Goal: Task Accomplishment & Management: Use online tool/utility

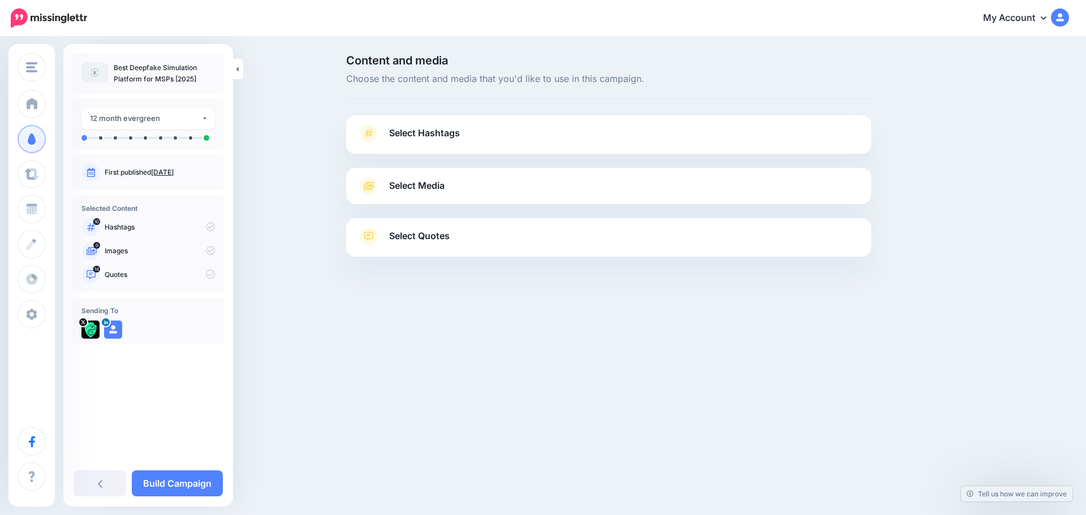
click at [446, 131] on span "Select Hashtags" at bounding box center [424, 133] width 71 height 15
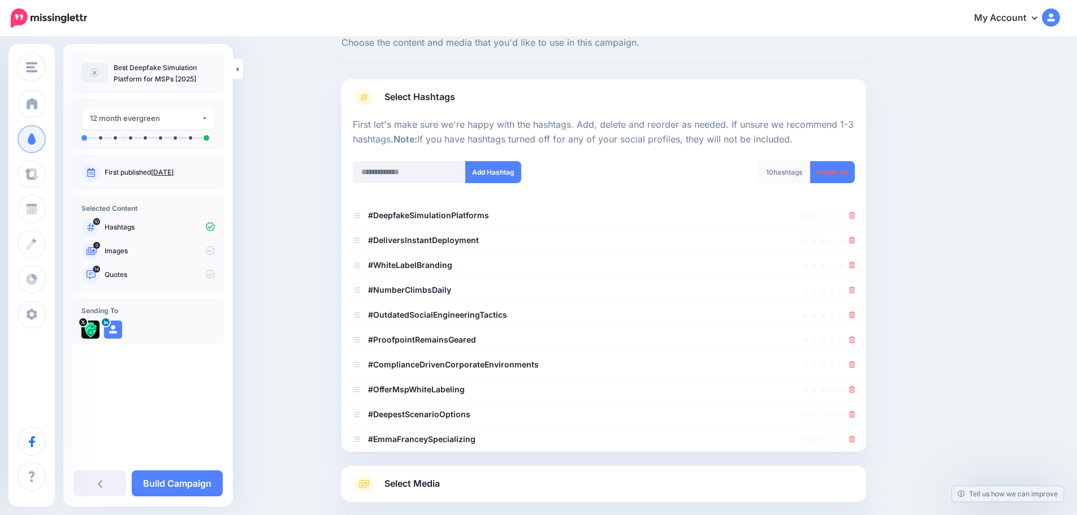
scroll to position [57, 0]
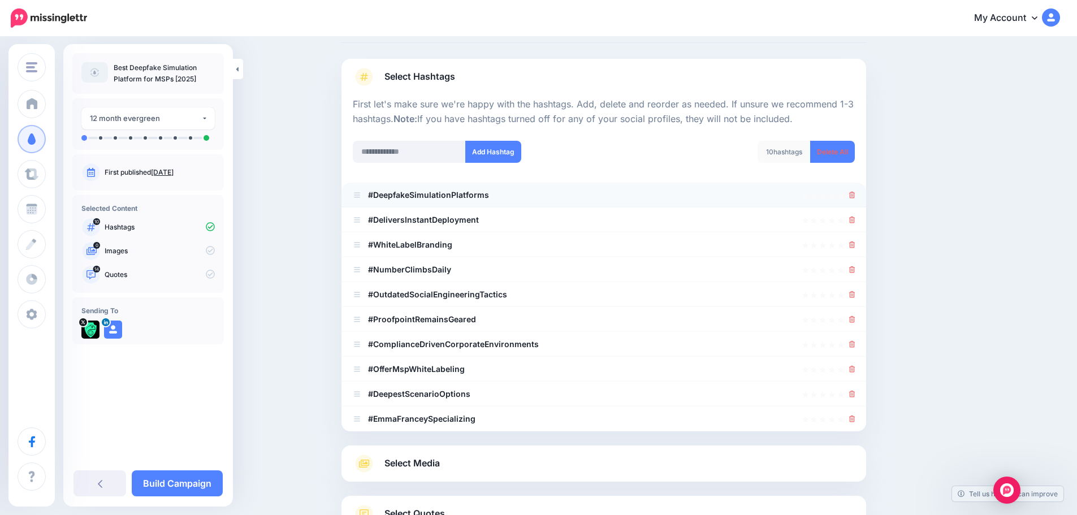
click at [356, 196] on li "#DeepfakeSimulationPlatforms" at bounding box center [604, 195] width 525 height 25
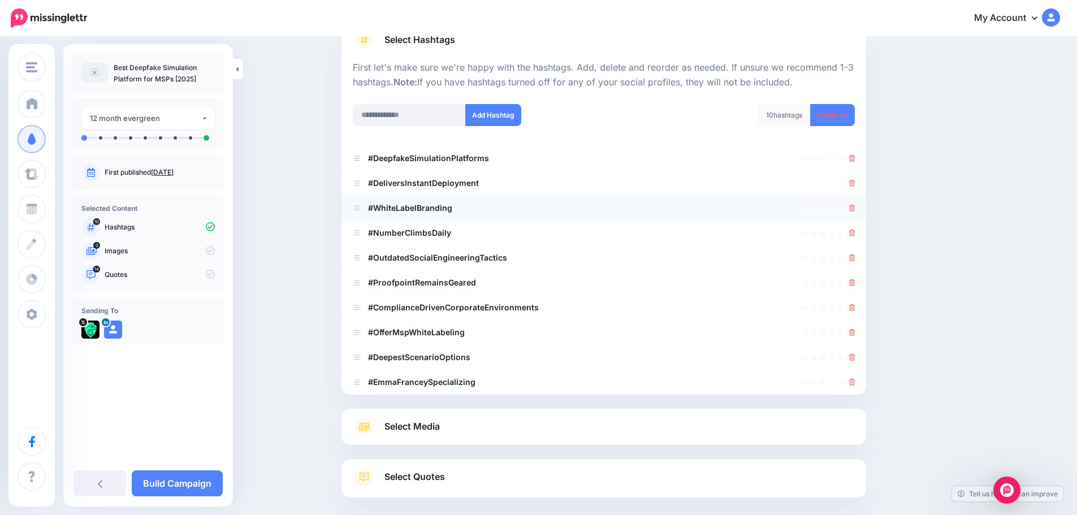
scroll to position [113, 0]
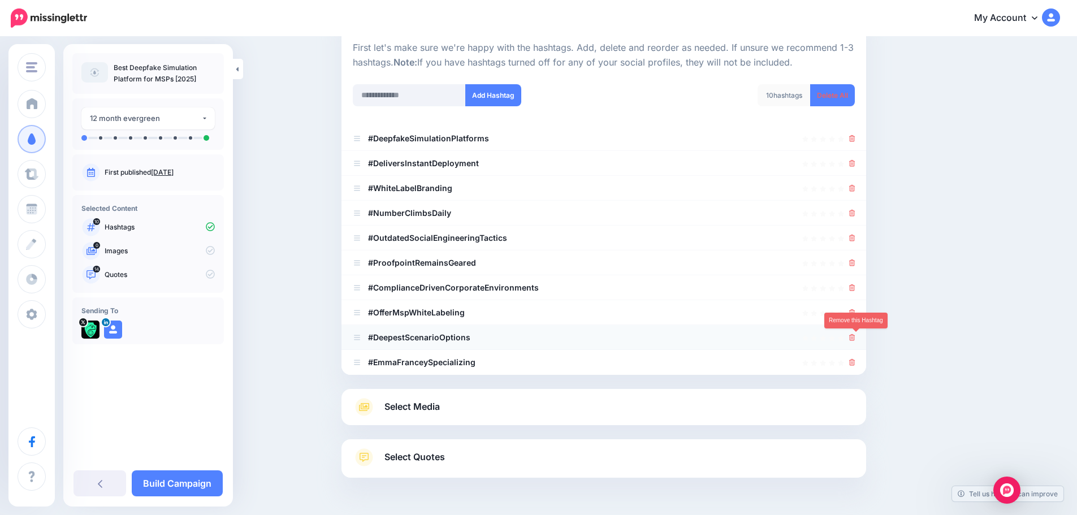
click at [855, 337] on icon at bounding box center [852, 337] width 6 height 7
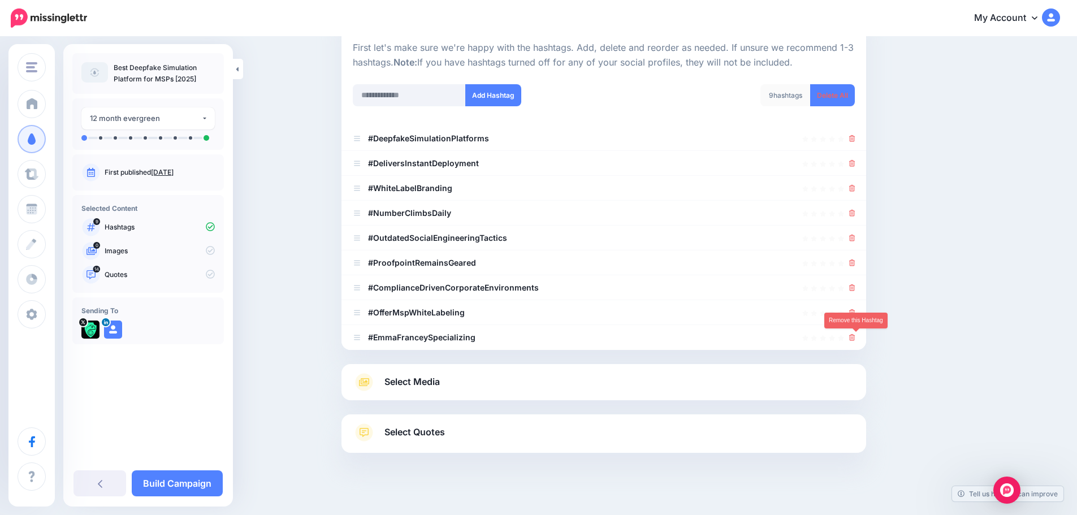
drag, startPoint x: 856, startPoint y: 337, endPoint x: 873, endPoint y: 338, distance: 17.0
click at [856, 336] on icon at bounding box center [852, 337] width 6 height 7
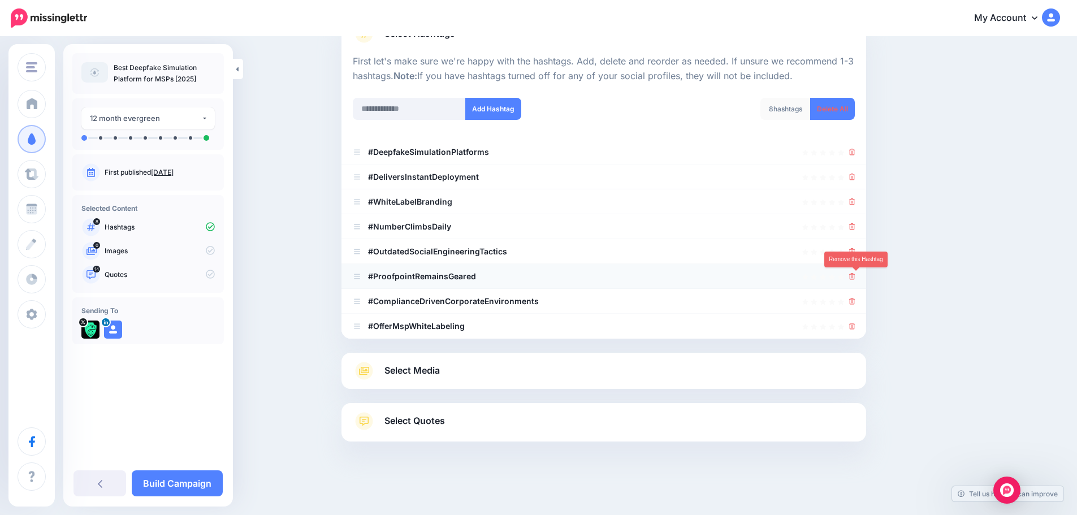
click at [853, 277] on icon at bounding box center [852, 276] width 6 height 7
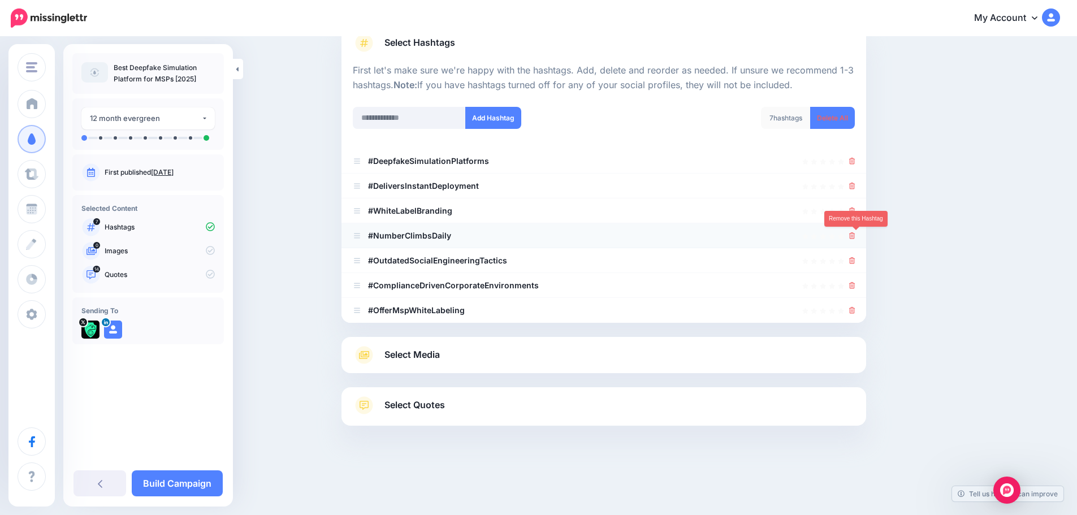
click at [855, 237] on icon at bounding box center [852, 235] width 6 height 7
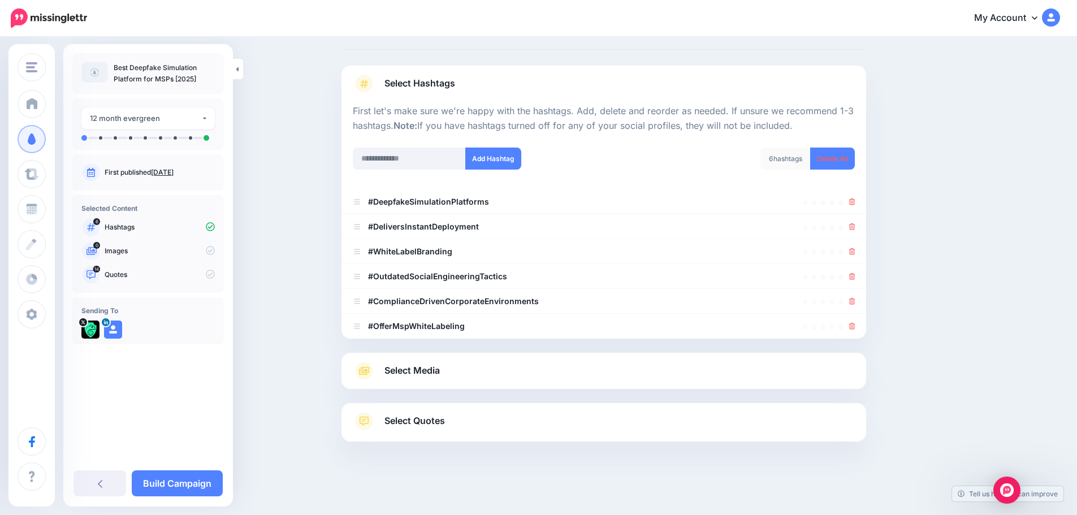
scroll to position [50, 0]
click at [856, 251] on icon at bounding box center [852, 251] width 6 height 7
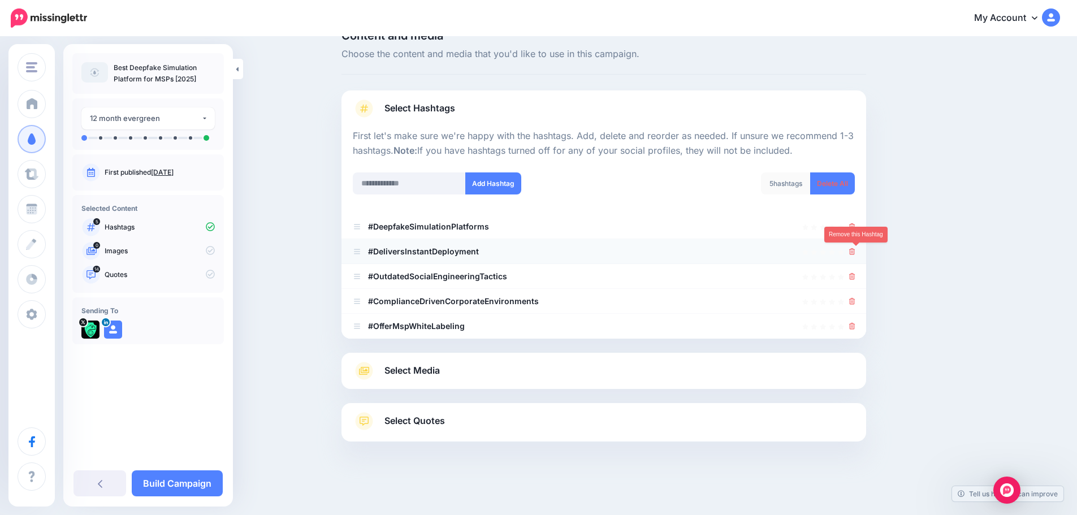
click at [854, 249] on icon at bounding box center [852, 251] width 6 height 7
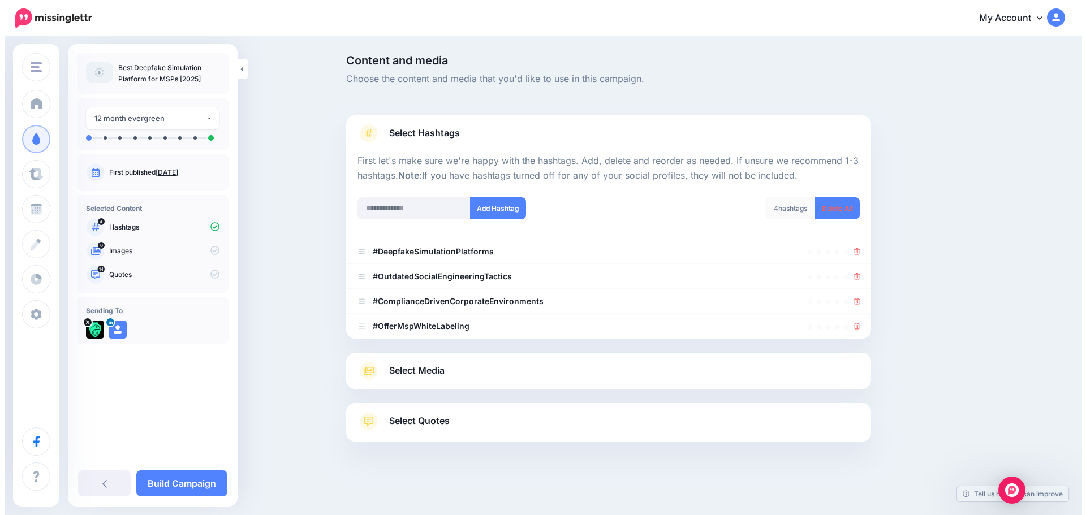
scroll to position [0, 0]
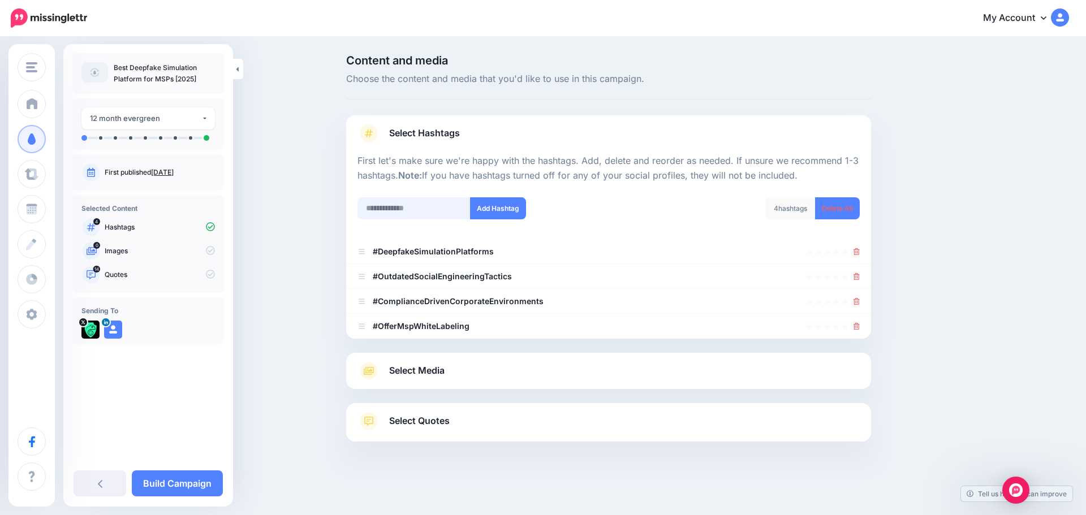
click at [431, 213] on input "text" at bounding box center [413, 208] width 113 height 22
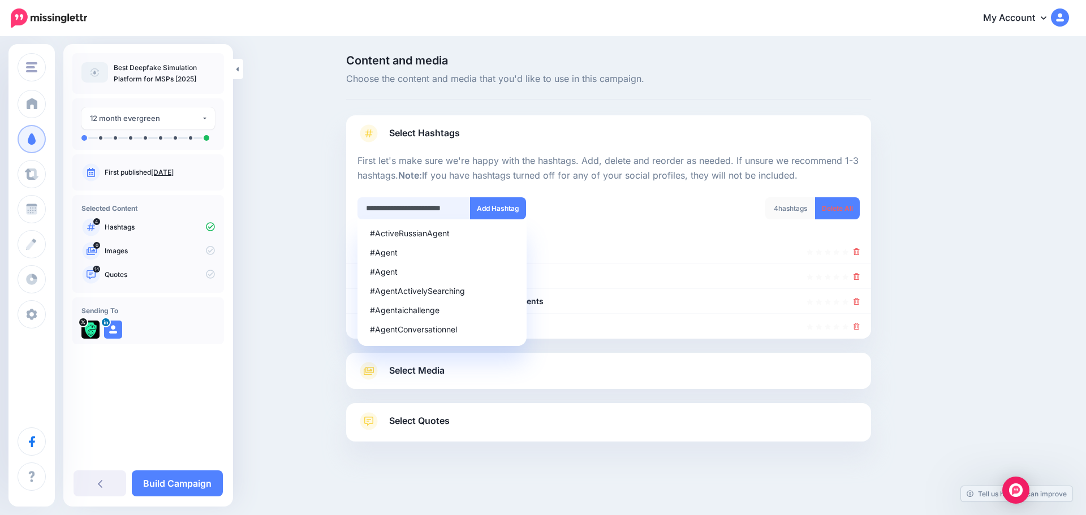
type input "**********"
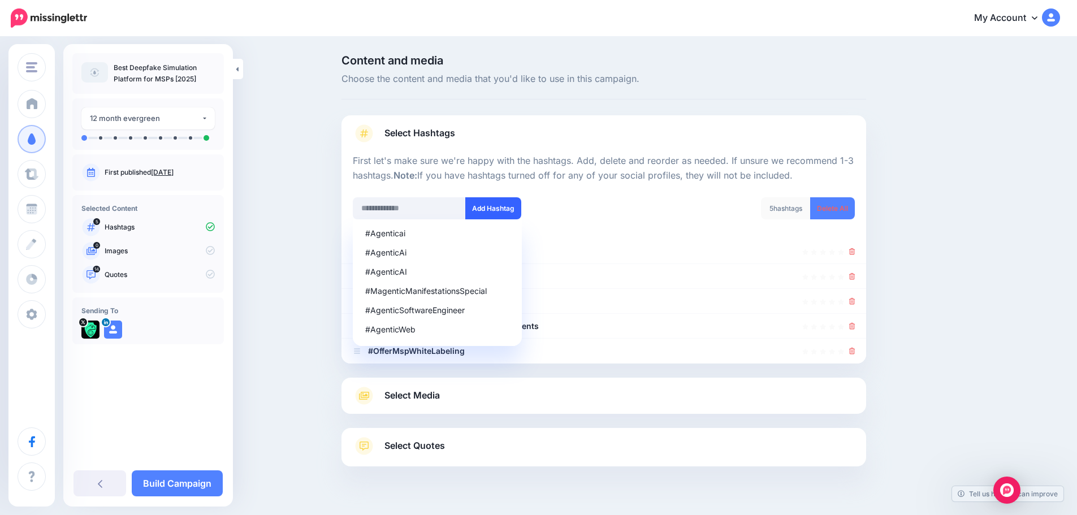
click at [500, 206] on div "#Agenticai #AgenticAi #AgenticAI #MagenticManifestationsSpecial #AgenticSoftwar…" at bounding box center [474, 208] width 243 height 22
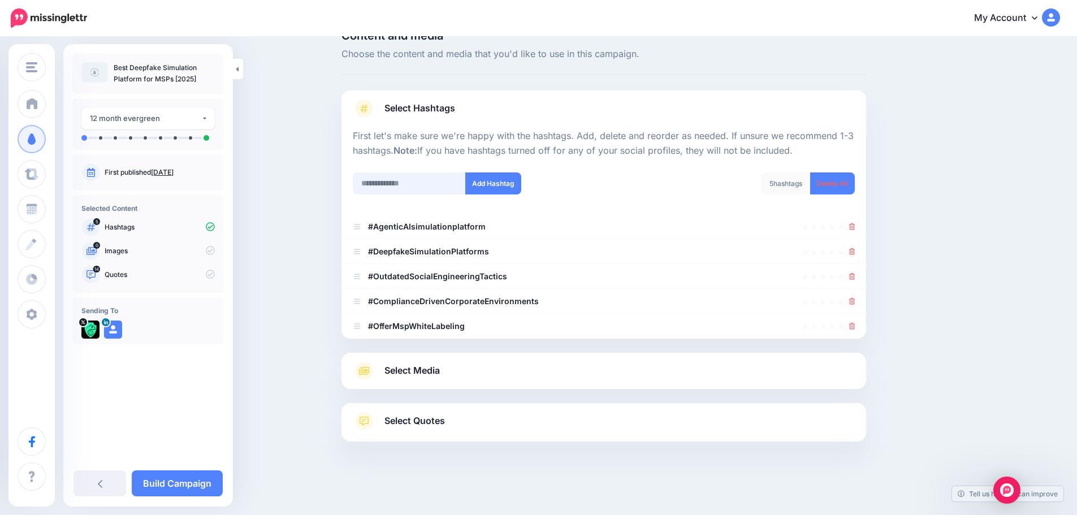
click at [428, 186] on input "text" at bounding box center [409, 183] width 113 height 22
type input "*********"
click at [495, 183] on button "Add Hashtag" at bounding box center [493, 183] width 56 height 22
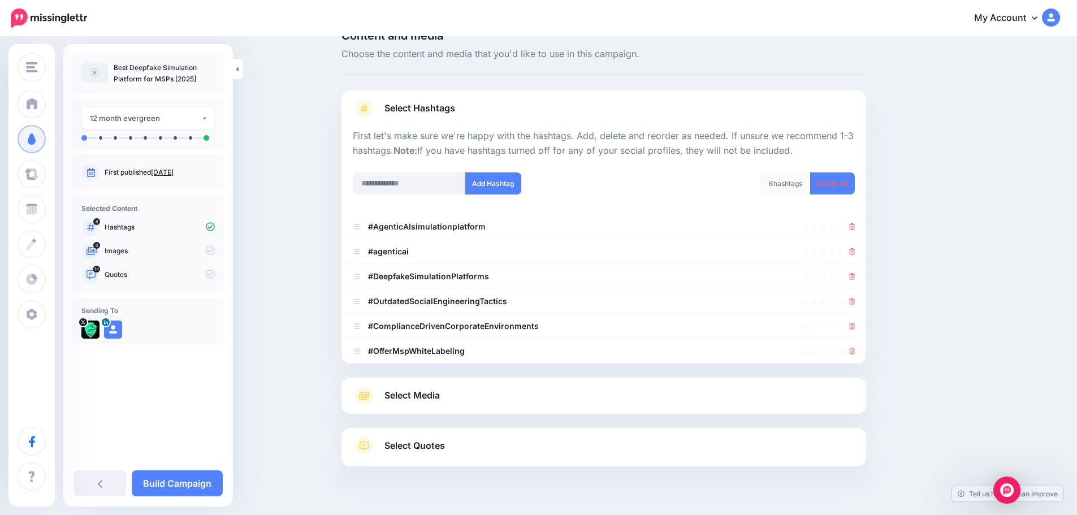
scroll to position [50, 0]
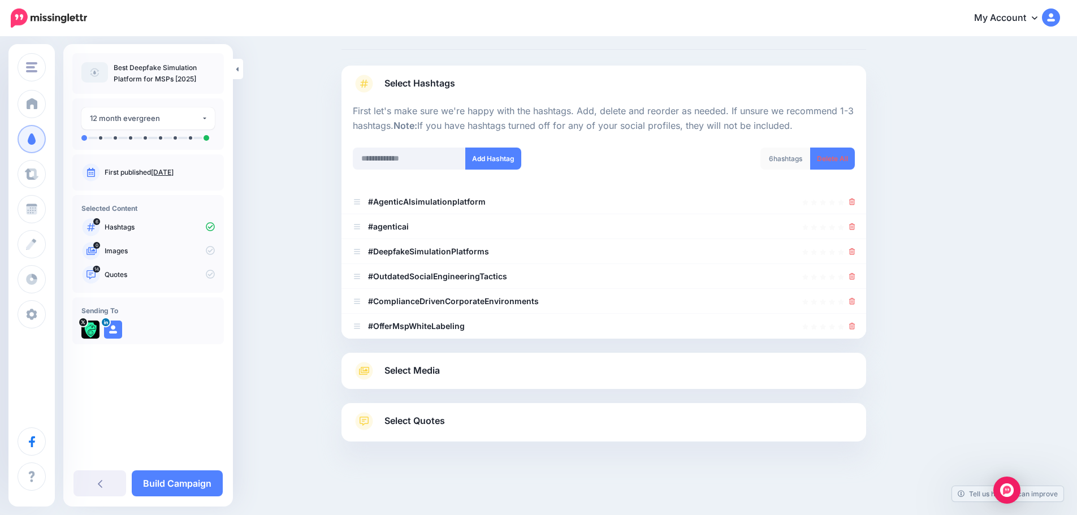
drag, startPoint x: 574, startPoint y: 371, endPoint x: 579, endPoint y: 355, distance: 17.6
click at [573, 372] on link "Select Media" at bounding box center [604, 371] width 502 height 18
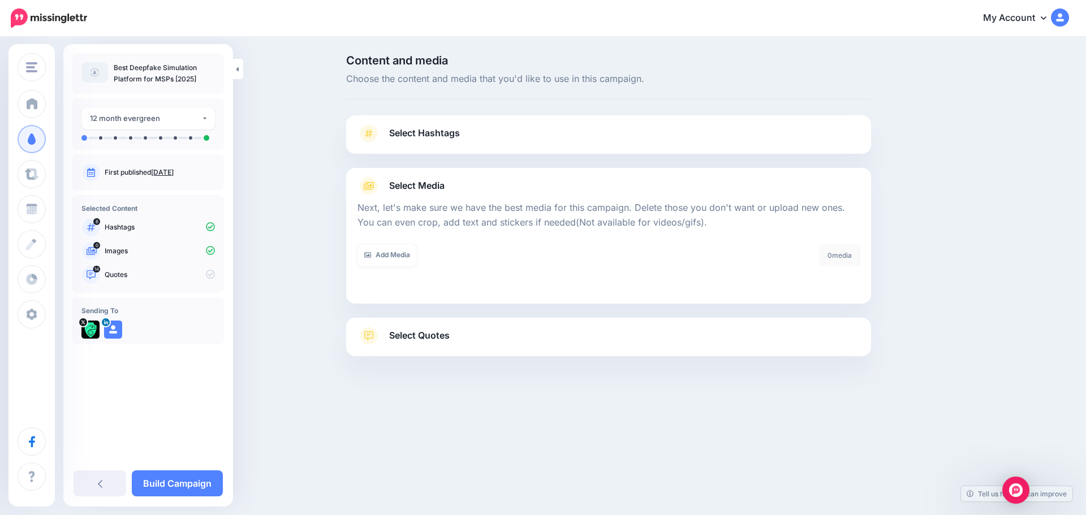
click at [537, 334] on link "Select Quotes" at bounding box center [608, 341] width 502 height 29
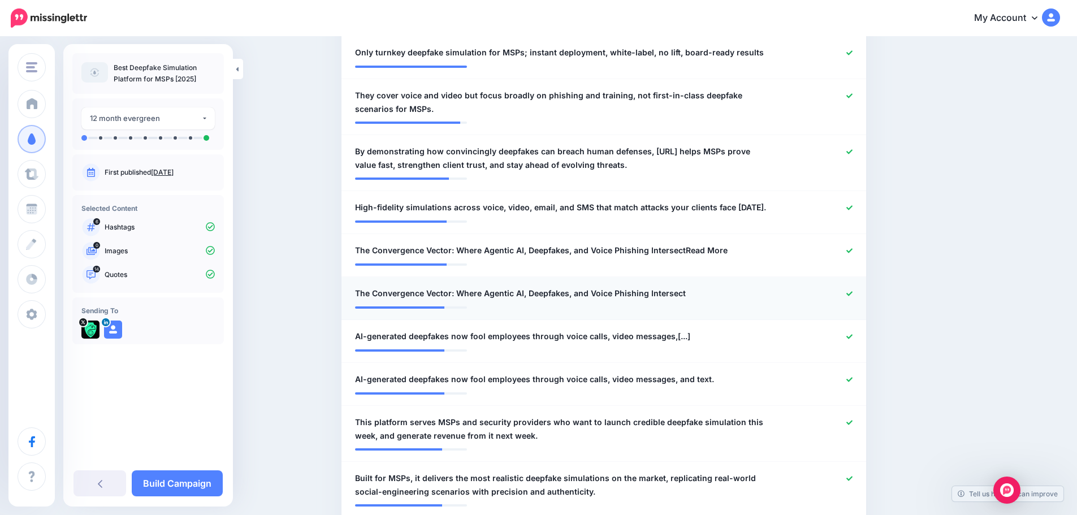
scroll to position [170, 0]
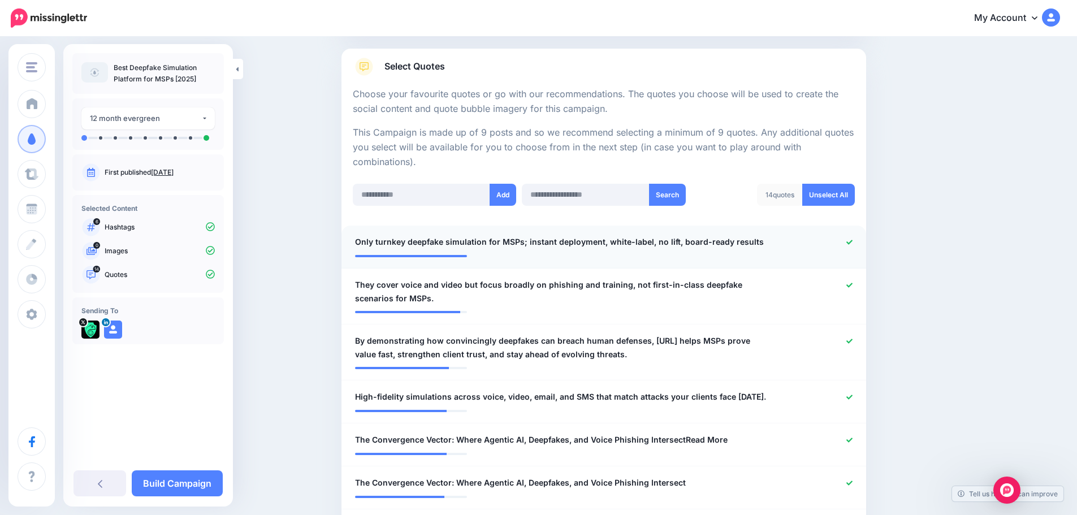
click at [853, 241] on icon at bounding box center [849, 242] width 6 height 6
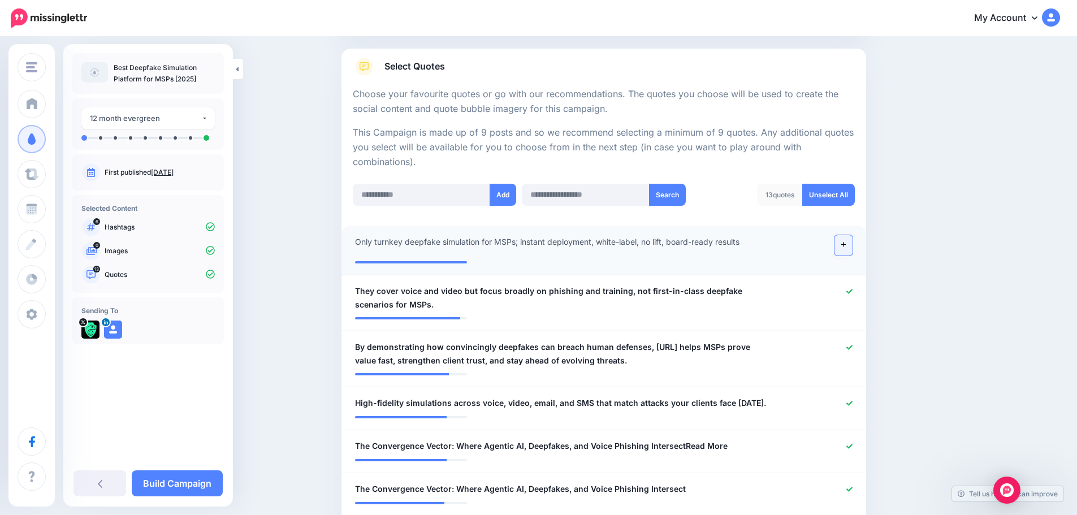
click at [846, 244] on icon at bounding box center [843, 245] width 5 height 5
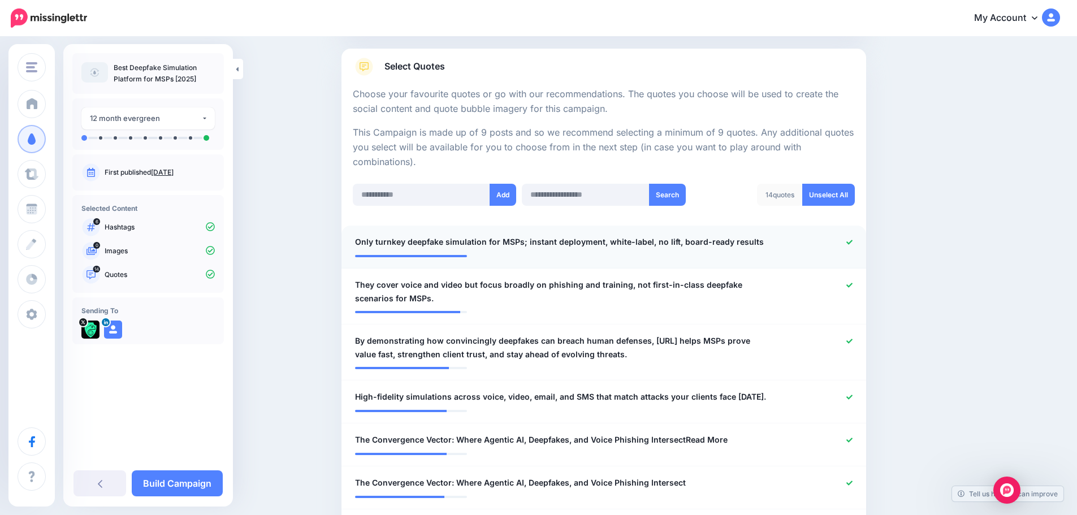
scroll to position [226, 0]
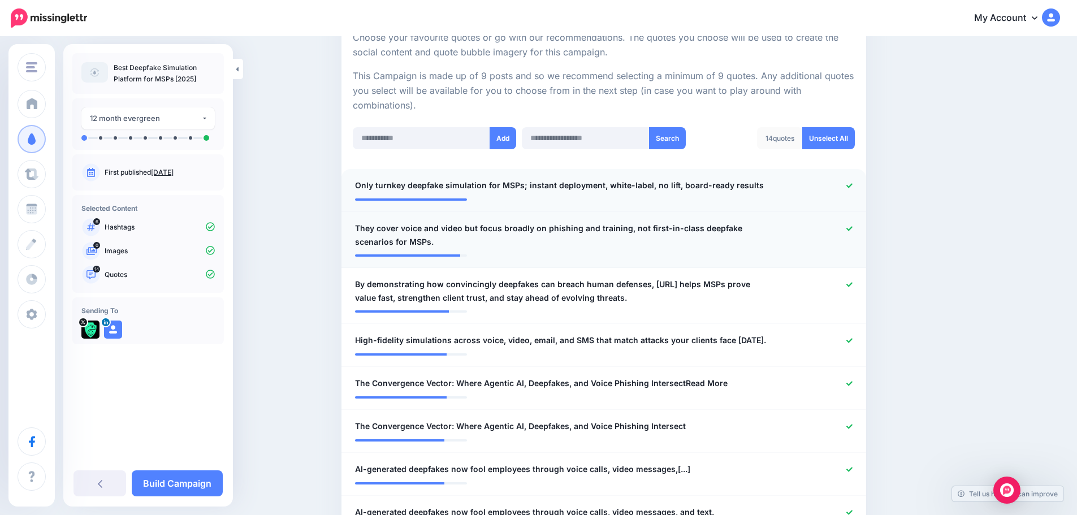
click at [853, 229] on icon at bounding box center [849, 228] width 6 height 5
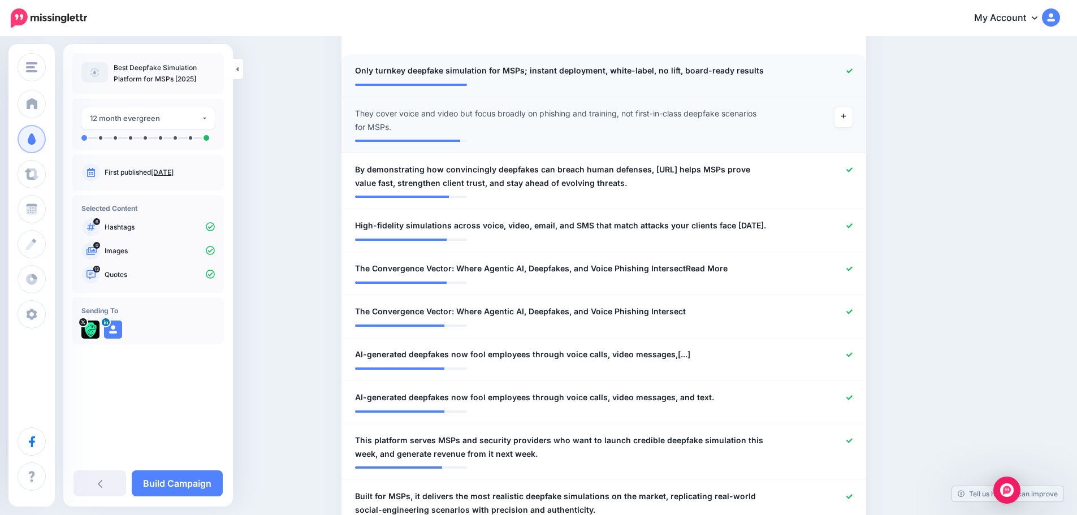
scroll to position [339, 0]
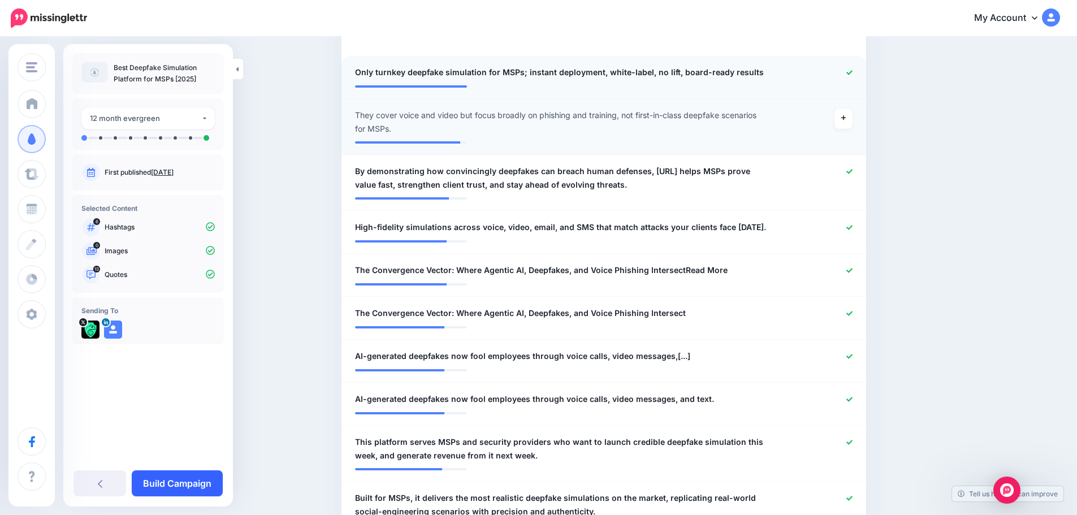
click at [171, 476] on link "Build Campaign" at bounding box center [177, 483] width 91 height 26
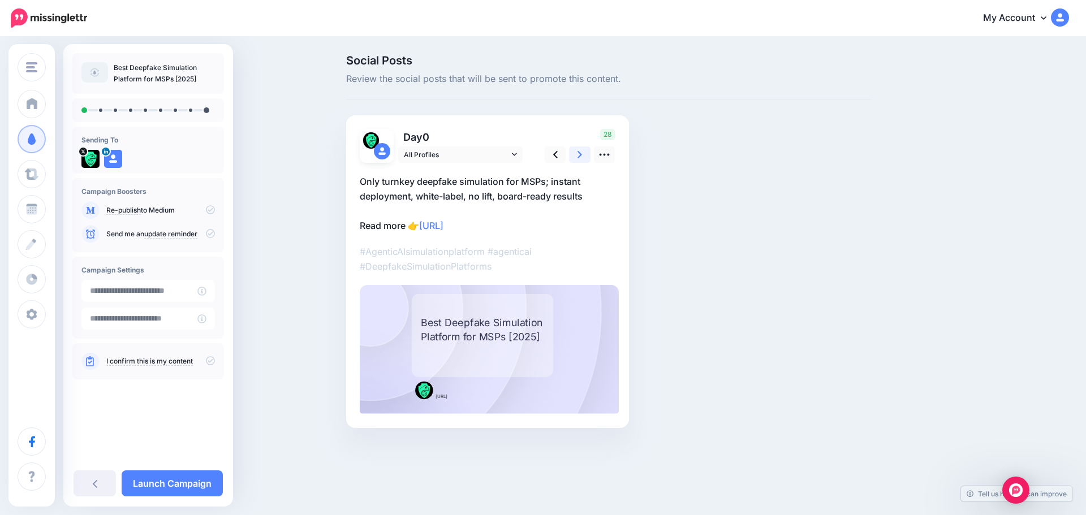
click at [577, 154] on link at bounding box center [579, 154] width 21 height 16
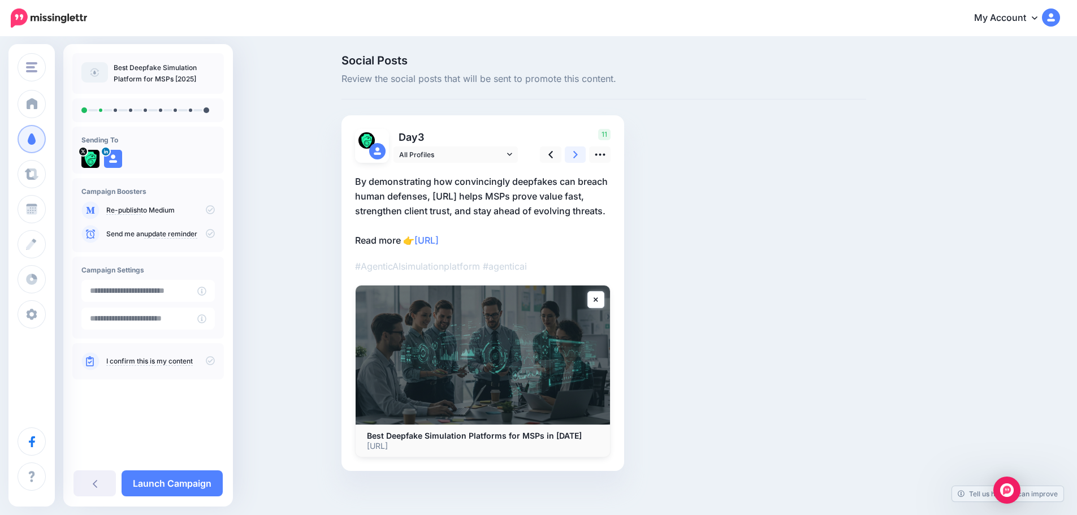
click at [577, 154] on link at bounding box center [575, 154] width 21 height 16
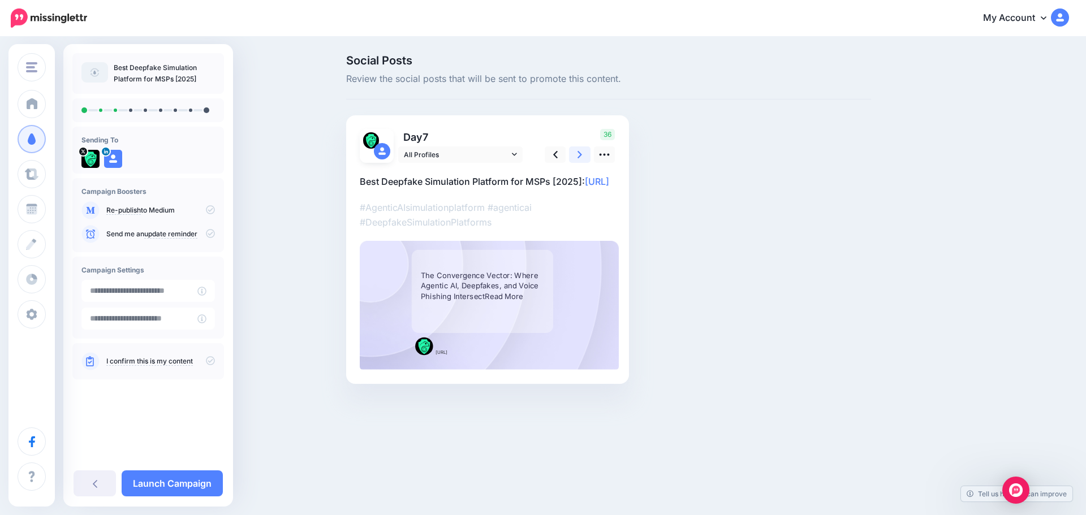
click at [577, 154] on link at bounding box center [579, 154] width 21 height 16
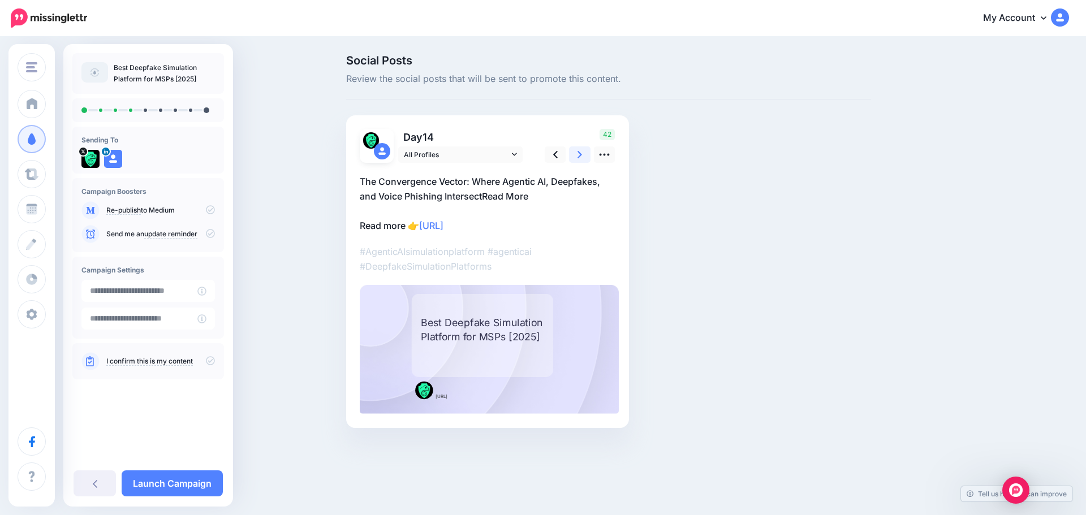
click at [577, 154] on link at bounding box center [579, 154] width 21 height 16
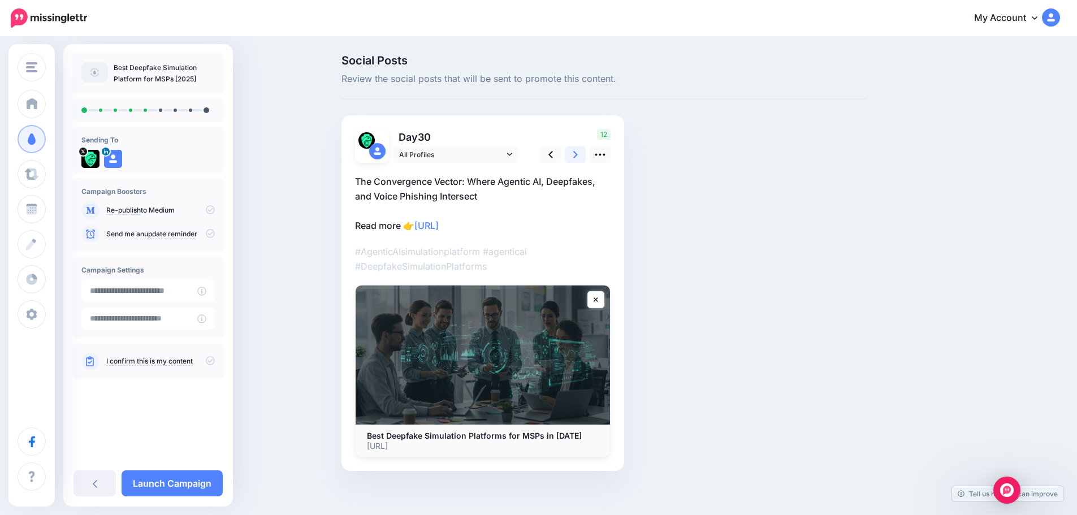
click at [577, 154] on link at bounding box center [575, 154] width 21 height 16
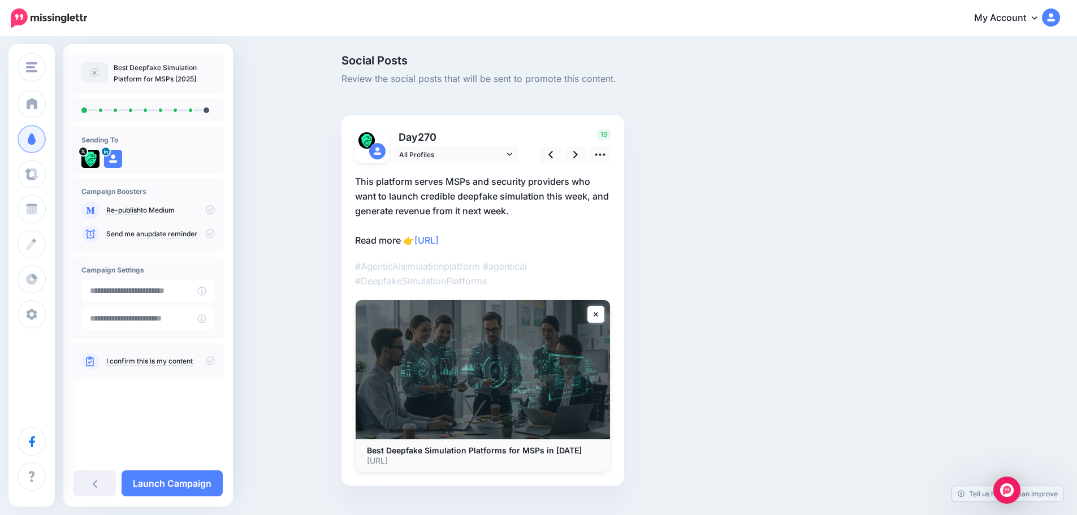
click at [839, 346] on div "Social Posts Review the social posts that will be sent to promote this content.…" at bounding box center [604, 287] width 542 height 465
click at [551, 153] on link at bounding box center [550, 154] width 21 height 16
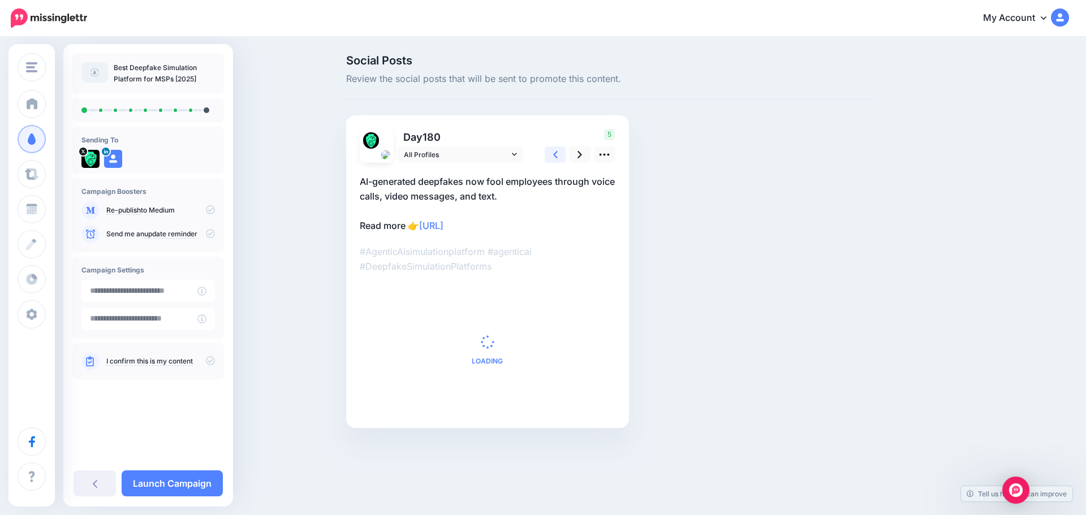
click at [551, 153] on link at bounding box center [555, 154] width 21 height 16
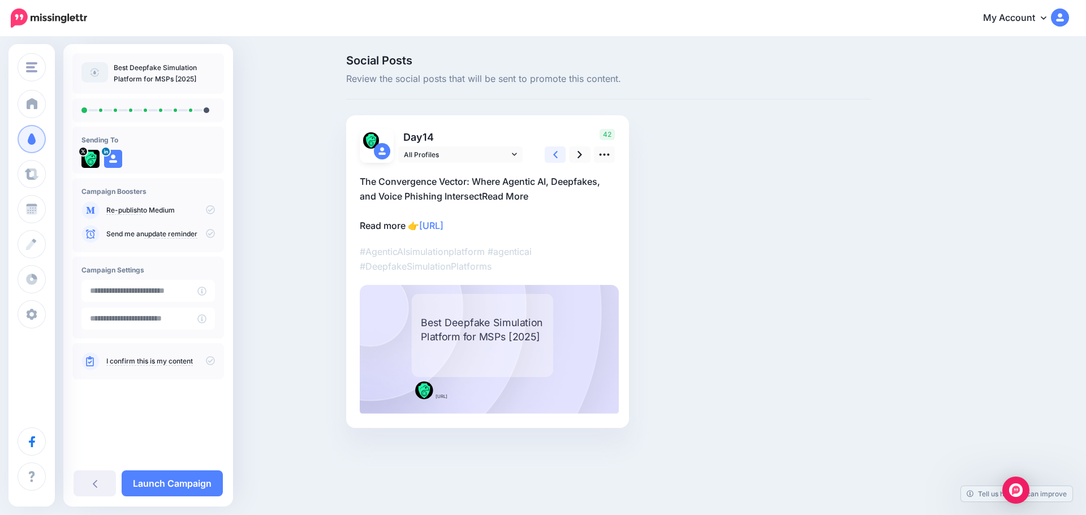
click at [551, 153] on link at bounding box center [555, 154] width 21 height 16
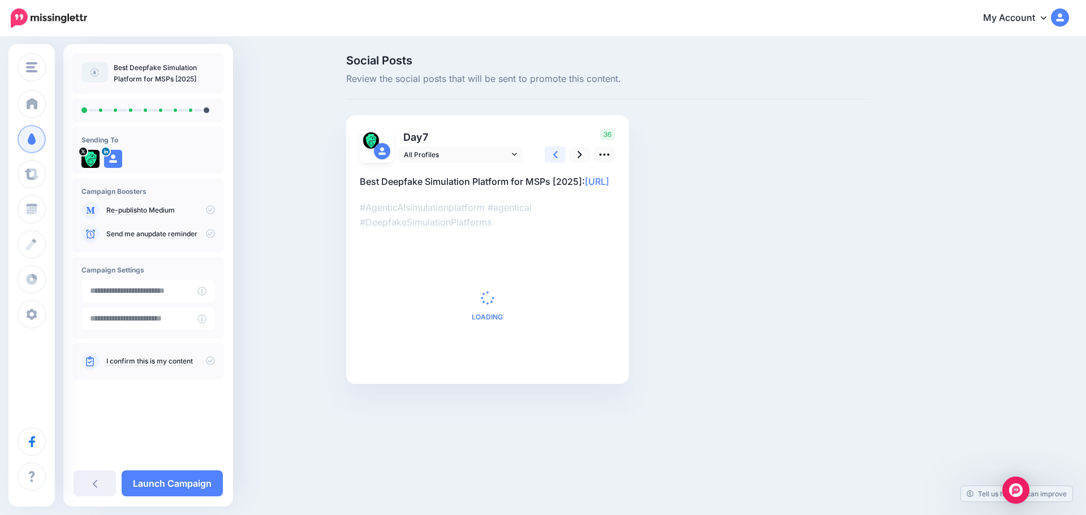
click at [551, 153] on link at bounding box center [555, 154] width 21 height 16
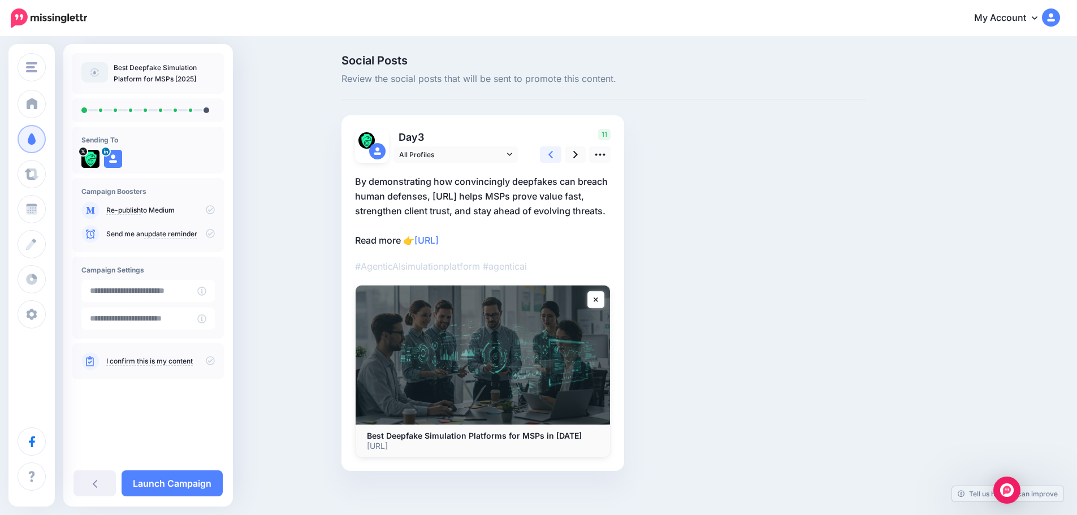
click at [551, 153] on link at bounding box center [550, 154] width 21 height 16
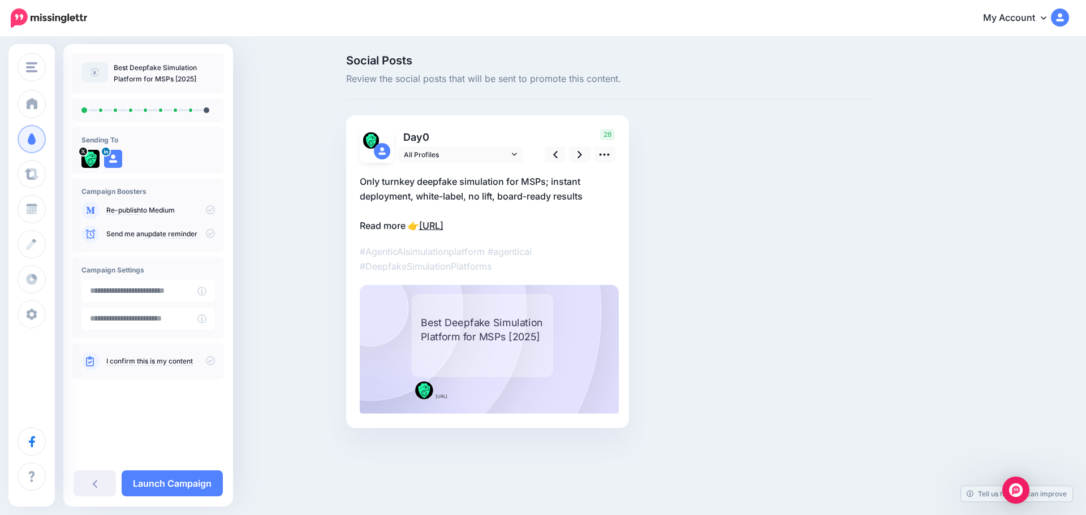
click at [443, 227] on link "https://lttr.ai/Ajxp7" at bounding box center [431, 225] width 24 height 11
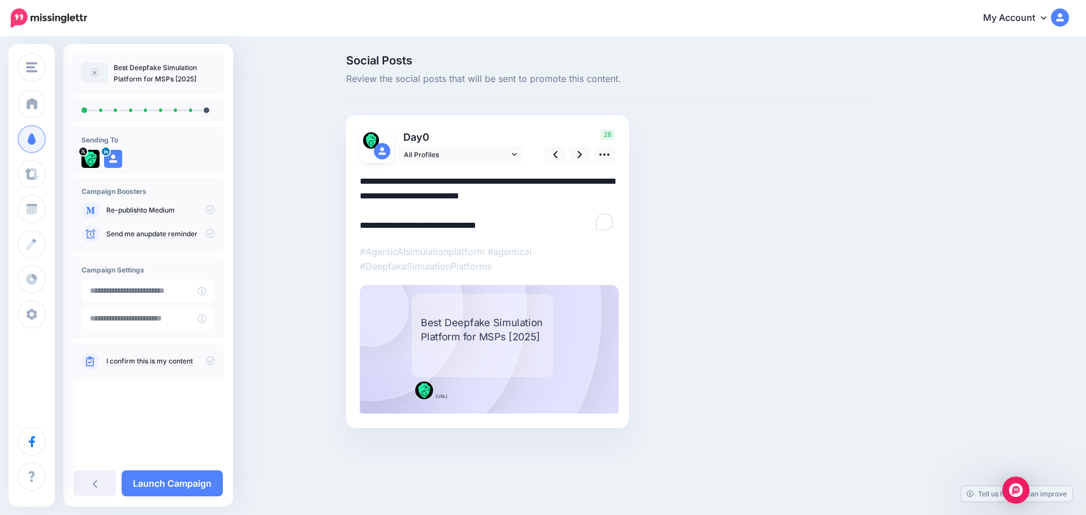
drag, startPoint x: 506, startPoint y: 226, endPoint x: 423, endPoint y: 229, distance: 83.2
click at [423, 229] on textarea "**********" at bounding box center [488, 203] width 256 height 59
